Goal: Information Seeking & Learning: Learn about a topic

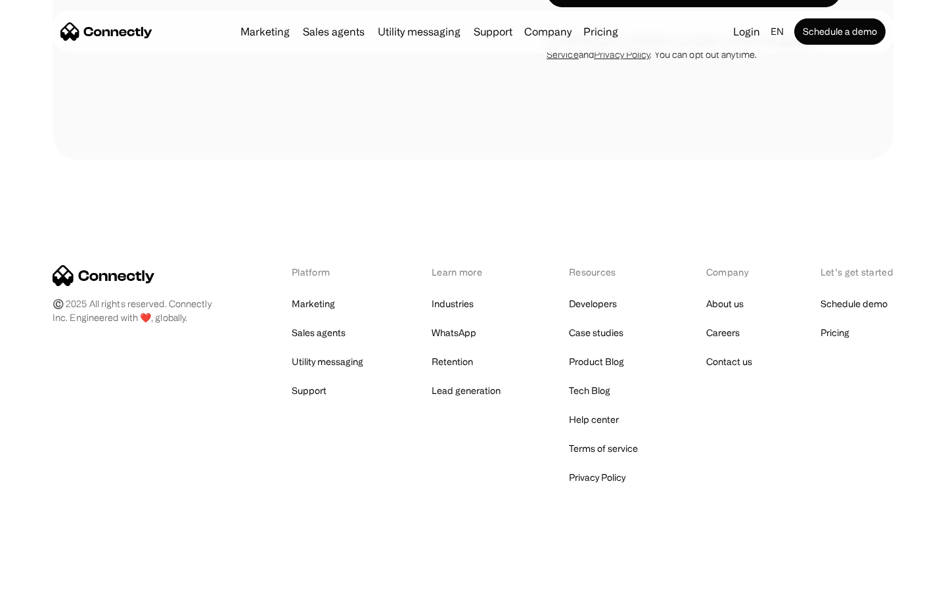
scroll to position [4270, 0]
